Goal: Find specific page/section: Find specific page/section

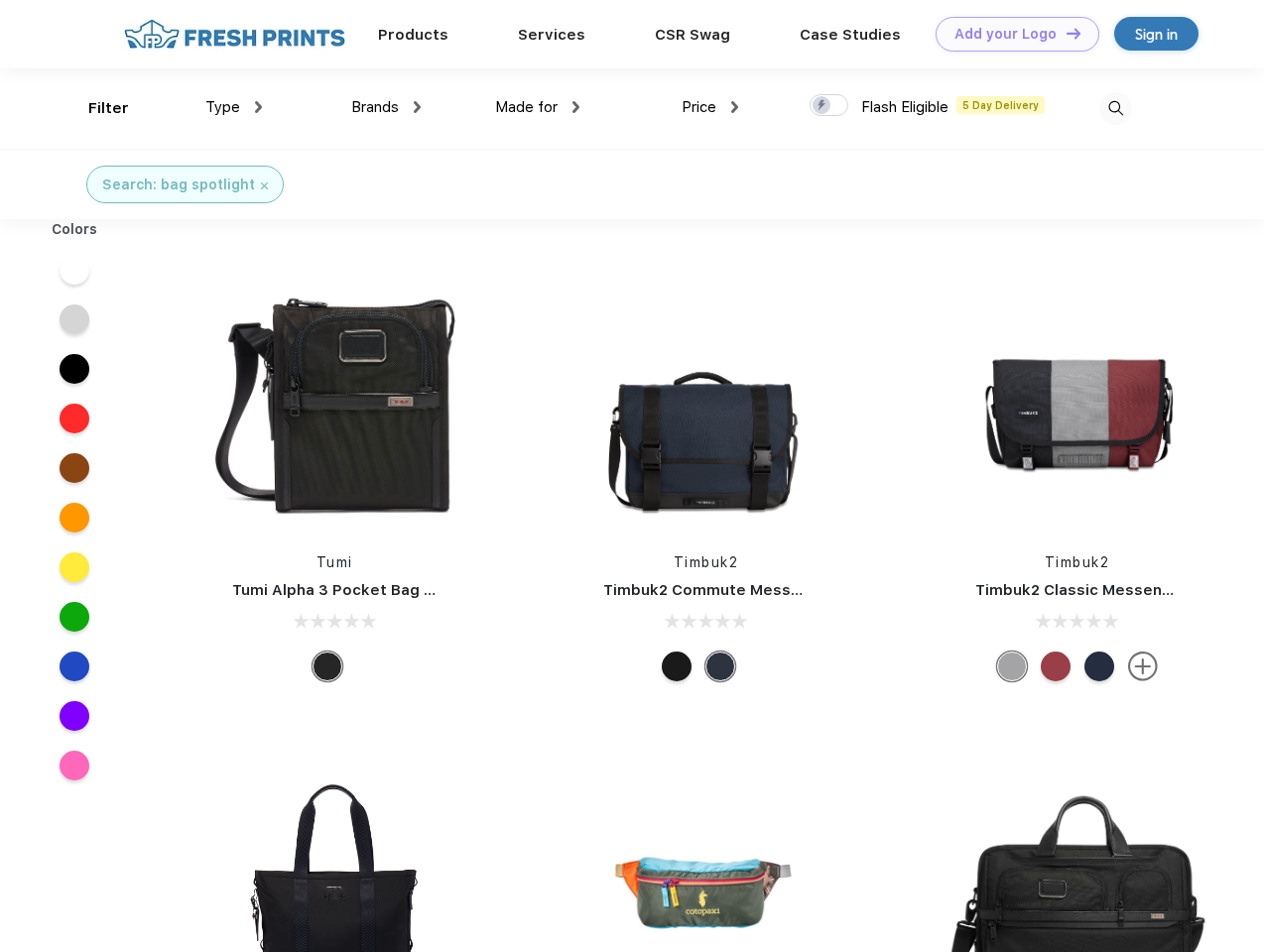
click at [1010, 34] on link "Add your Logo Design Tool" at bounding box center [1017, 34] width 164 height 35
click at [0, 0] on div "Design Tool" at bounding box center [0, 0] width 0 height 0
click at [1064, 33] on link "Add your Logo Design Tool" at bounding box center [1017, 34] width 164 height 35
click at [95, 108] on div "Filter" at bounding box center [108, 108] width 41 height 23
click at [235, 107] on span "Type" at bounding box center [223, 107] width 35 height 18
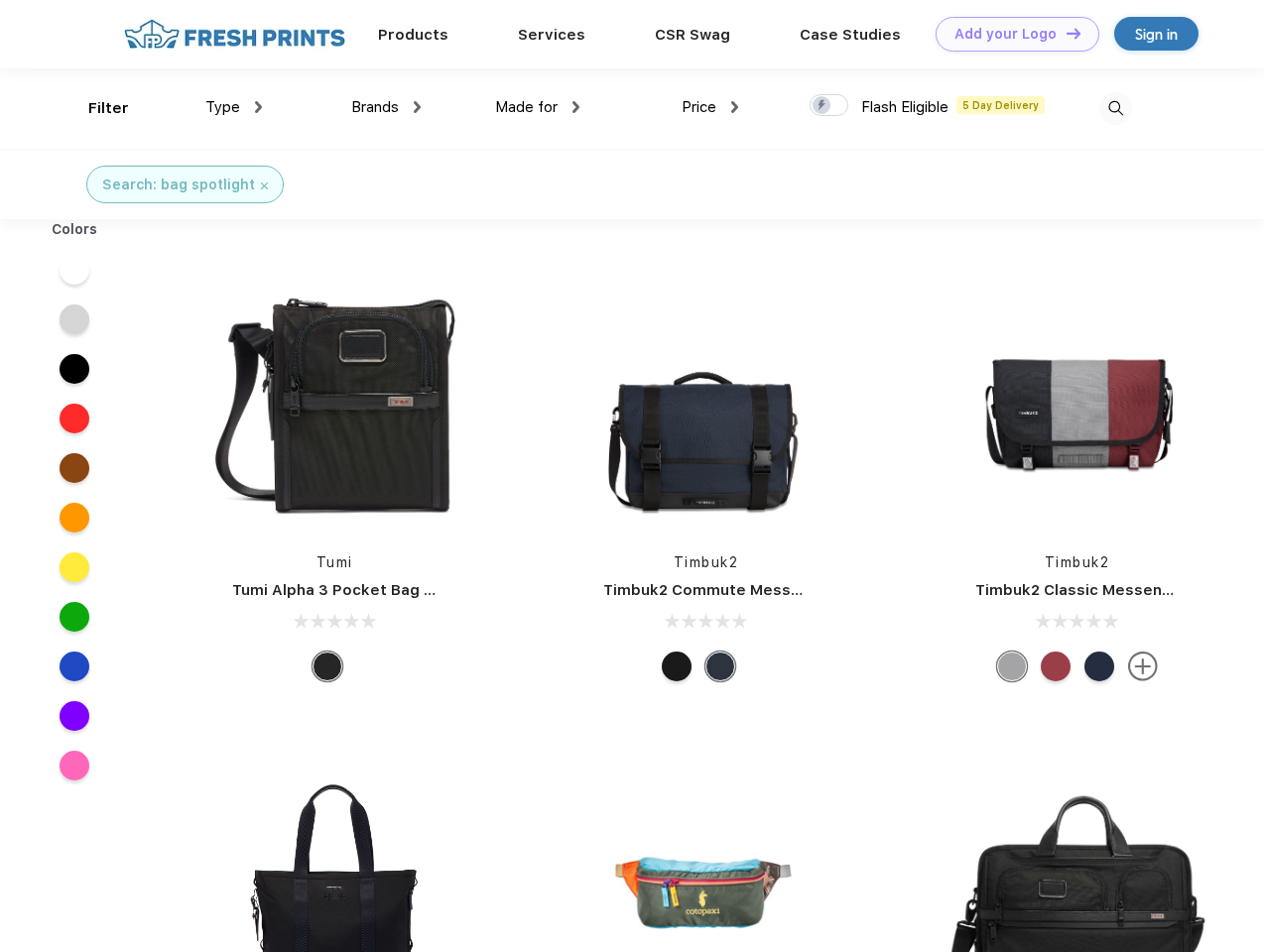
click at [386, 107] on span "Brands" at bounding box center [375, 107] width 48 height 18
click at [538, 107] on span "Made for" at bounding box center [526, 107] width 63 height 18
click at [710, 107] on span "Price" at bounding box center [699, 107] width 35 height 18
click at [830, 106] on div at bounding box center [829, 105] width 39 height 22
click at [823, 106] on input "checkbox" at bounding box center [816, 99] width 13 height 13
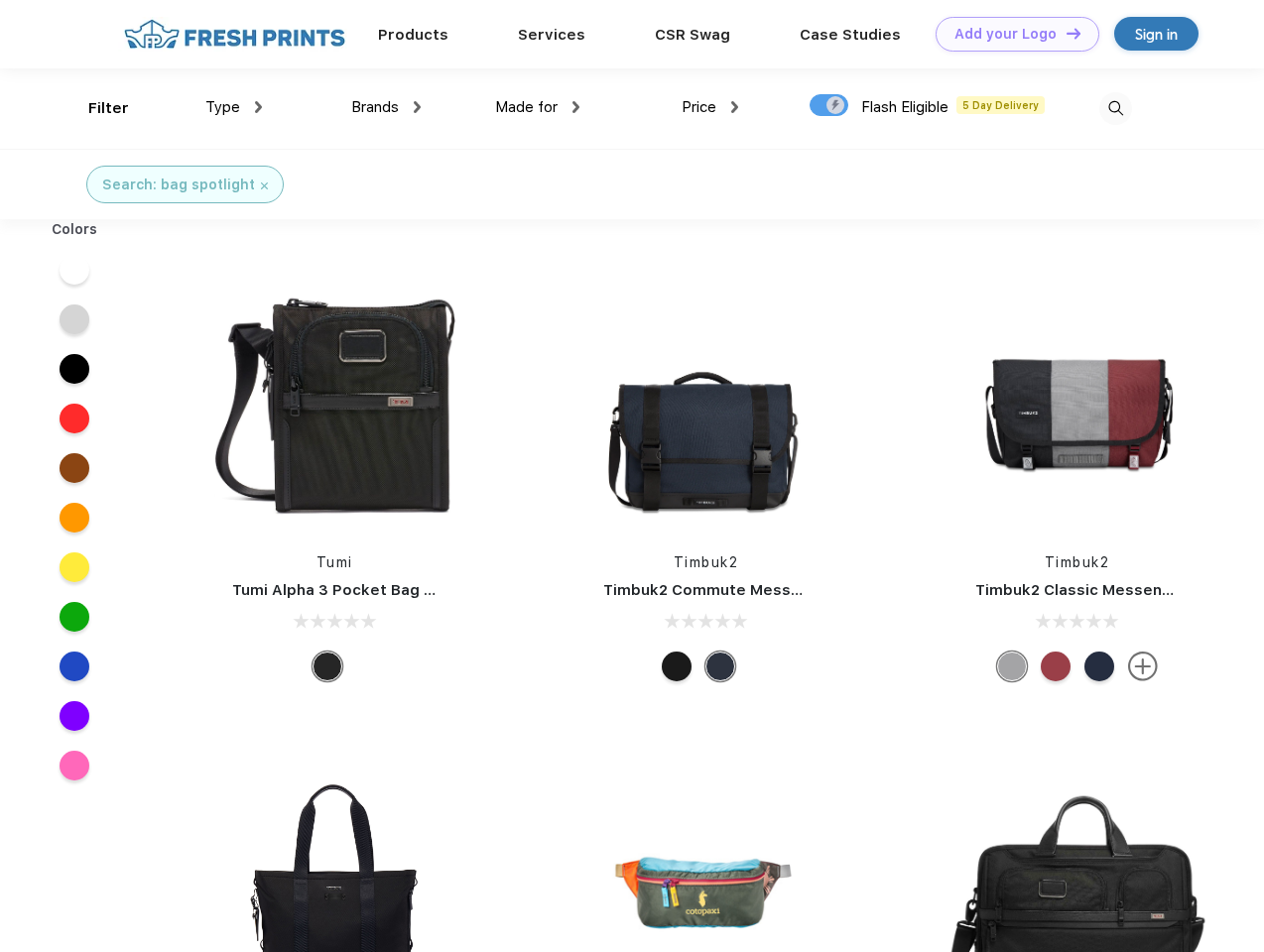
click at [1115, 108] on img at bounding box center [1115, 108] width 33 height 33
